Goal: Task Accomplishment & Management: Manage account settings

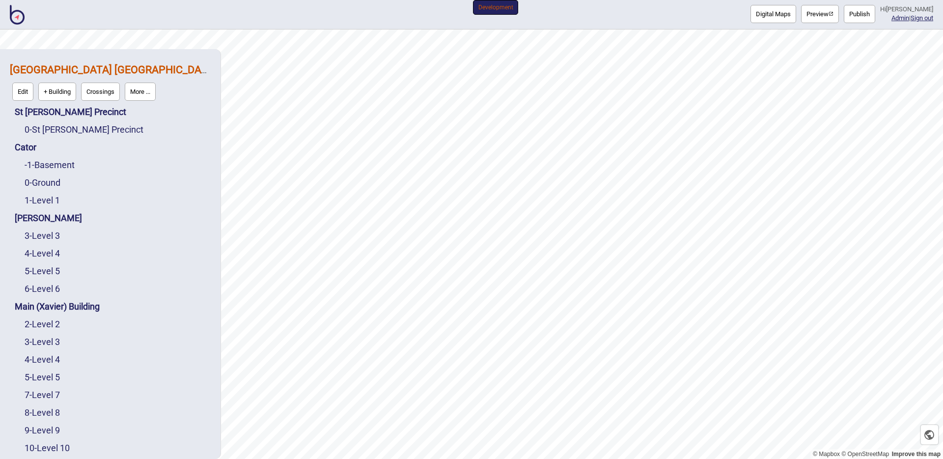
click at [150, 85] on button "More ..." at bounding box center [140, 91] width 31 height 18
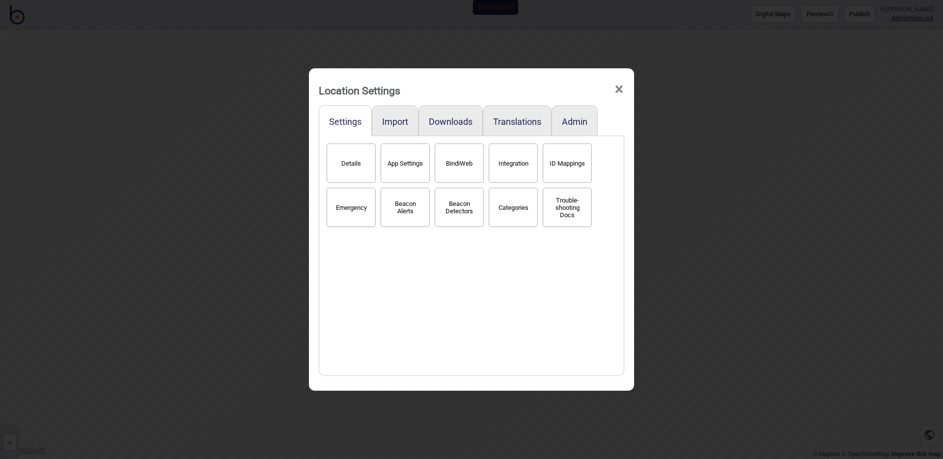
click at [483, 282] on div "Details App Settings BindiWeb Integration ID Mappings Emergency Beacon Alerts B…" at bounding box center [471, 255] width 295 height 229
click at [516, 116] on button "Translations" at bounding box center [517, 121] width 48 height 10
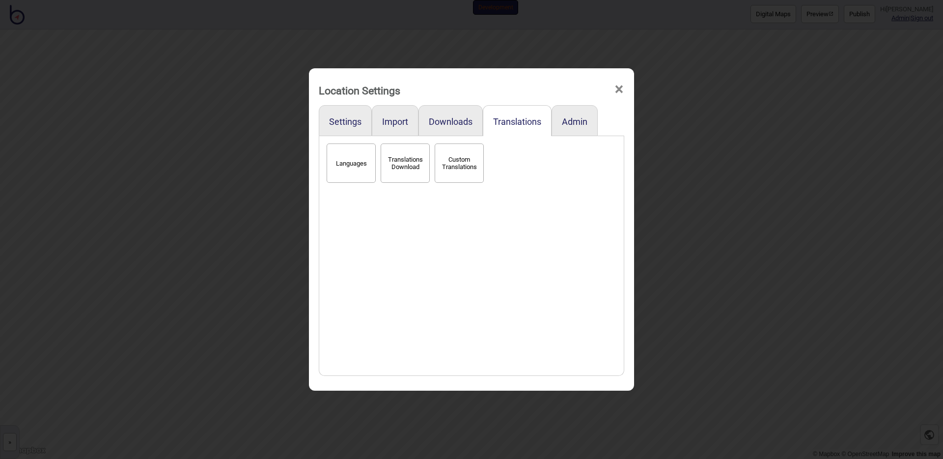
click at [363, 152] on button "Languages" at bounding box center [351, 162] width 49 height 39
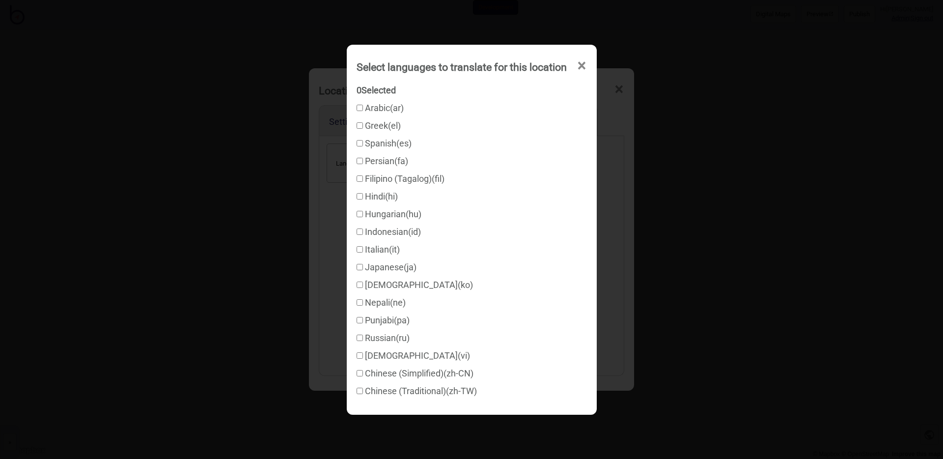
click at [370, 131] on div "Greek ( el )" at bounding box center [471, 126] width 230 height 18
click at [360, 130] on label "Greek ( el )" at bounding box center [378, 125] width 44 height 10
click at [360, 129] on input "Greek ( el )" at bounding box center [359, 125] width 6 height 6
checkbox input "true"
click at [359, 107] on input "Arabic ( ar )" at bounding box center [359, 108] width 6 height 6
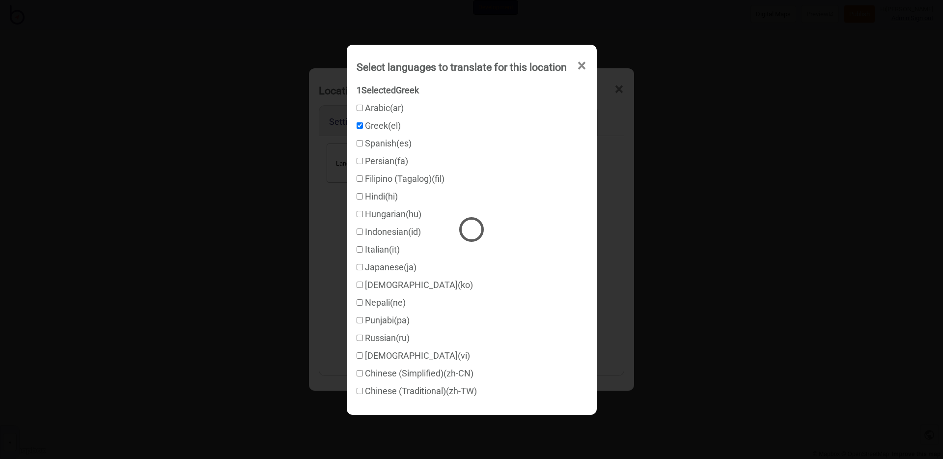
checkbox input "true"
click at [608, 278] on div "Select languages to translate for this location × 2 Selected Arabic, Greek Arab…" at bounding box center [471, 229] width 943 height 459
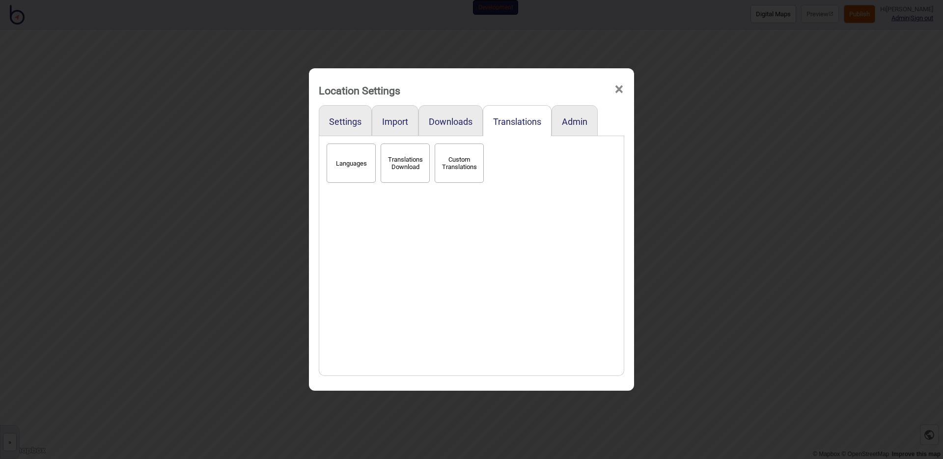
click at [789, 109] on div "Location Settings × Settings Import Downloads Translations Admin Languages Tran…" at bounding box center [471, 229] width 943 height 459
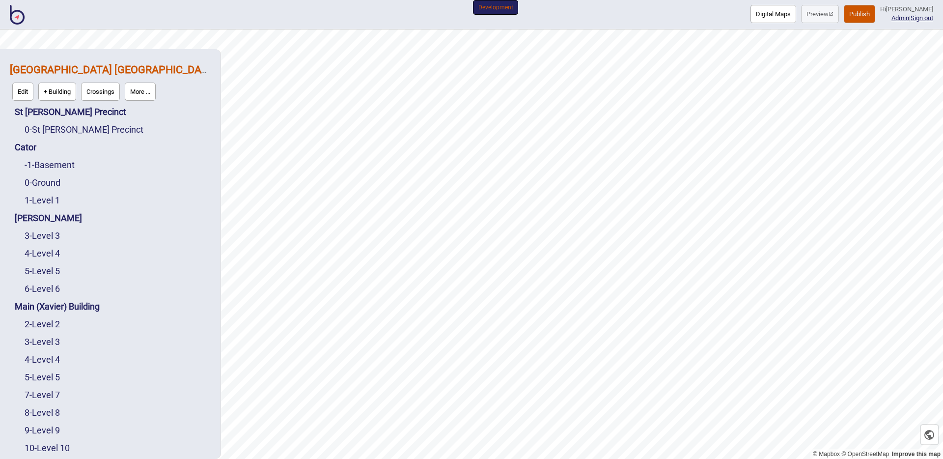
click at [859, 22] on button "Publish" at bounding box center [859, 14] width 31 height 18
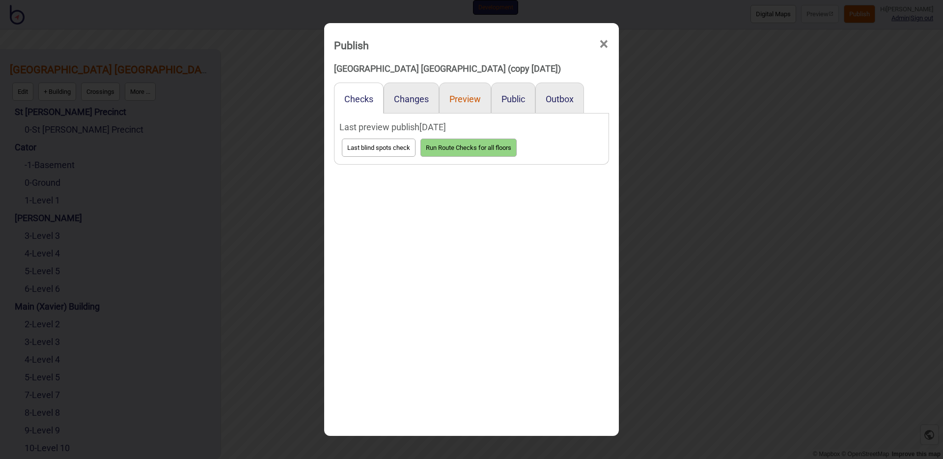
click at [456, 95] on button "Preview" at bounding box center [464, 99] width 31 height 10
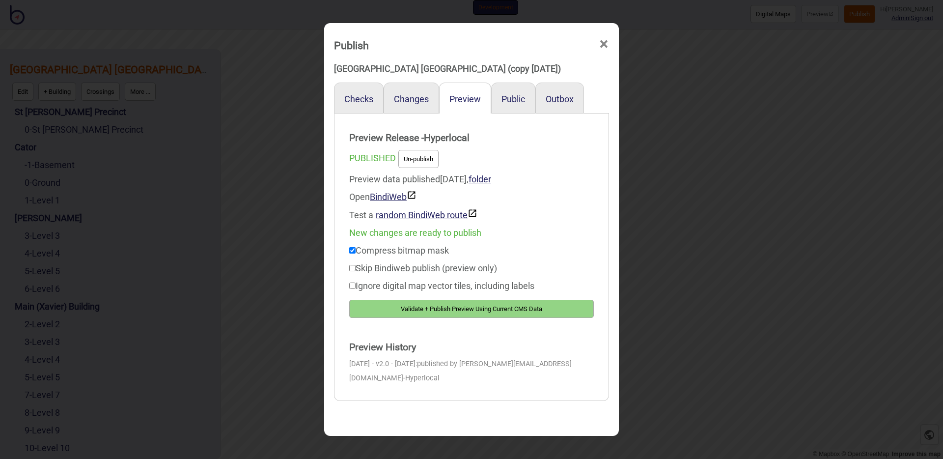
click at [431, 305] on button "Validate + Publish Preview Using Current CMS Data" at bounding box center [471, 309] width 245 height 18
